Goal: Go to known website: Access a specific website the user already knows

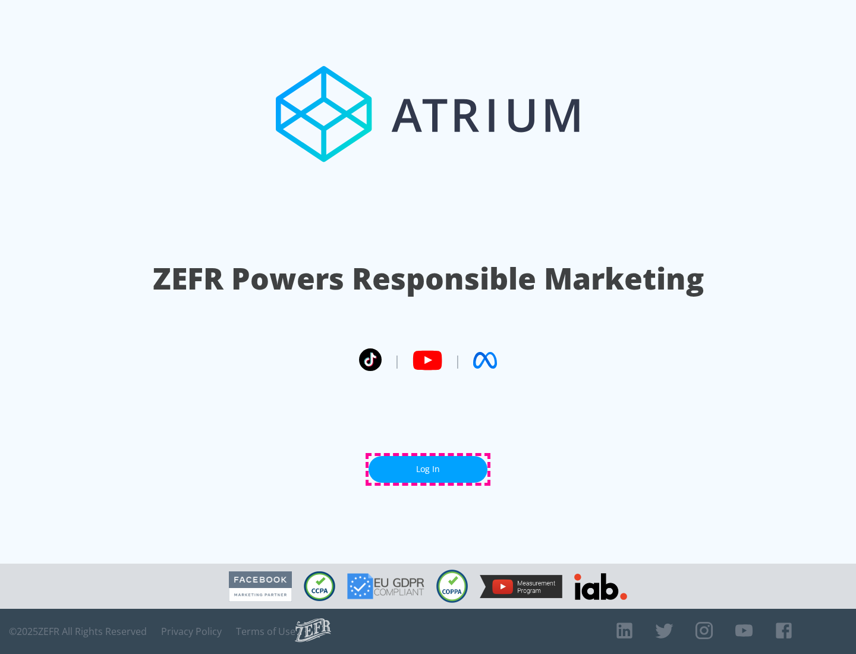
click at [428, 469] on link "Log In" at bounding box center [428, 469] width 119 height 27
